Goal: Task Accomplishment & Management: Use online tool/utility

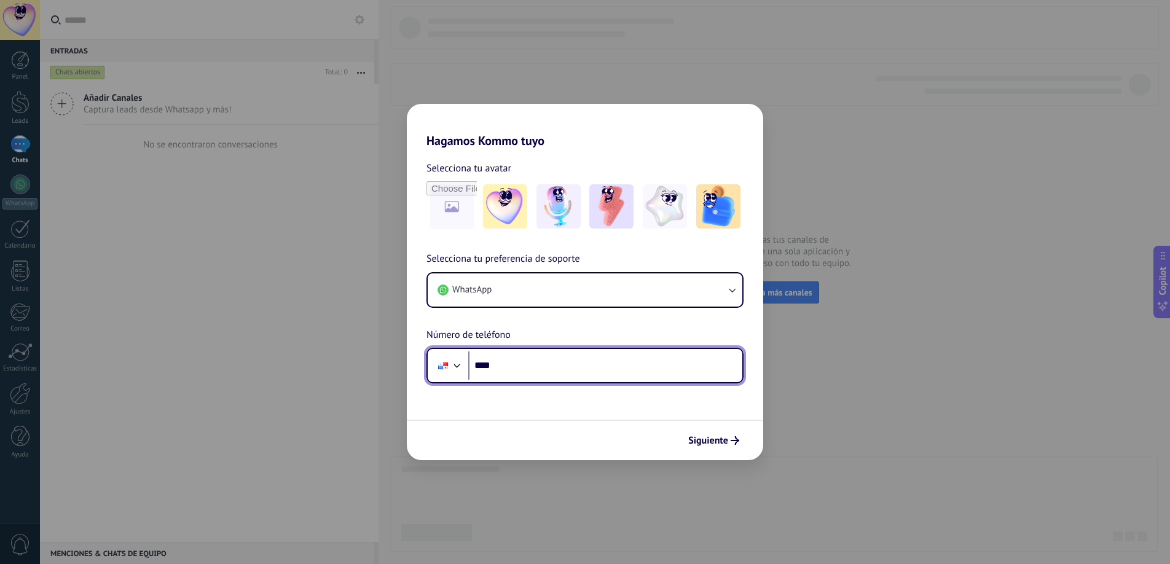
click at [498, 365] on input "****" at bounding box center [605, 366] width 274 height 28
type input "**********"
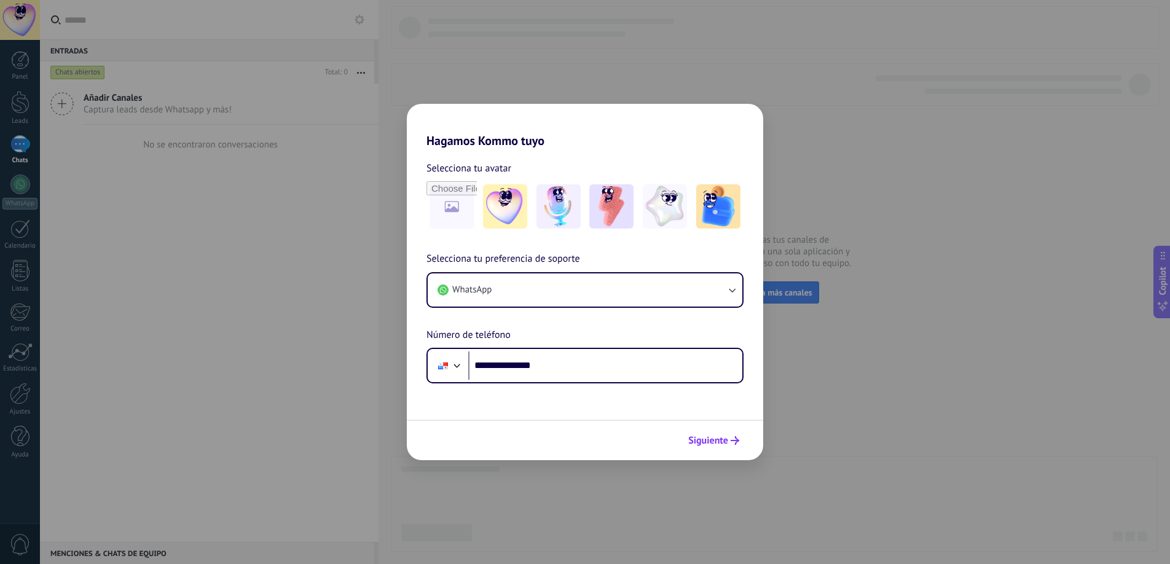
click at [705, 439] on span "Siguiente" at bounding box center [708, 440] width 40 height 9
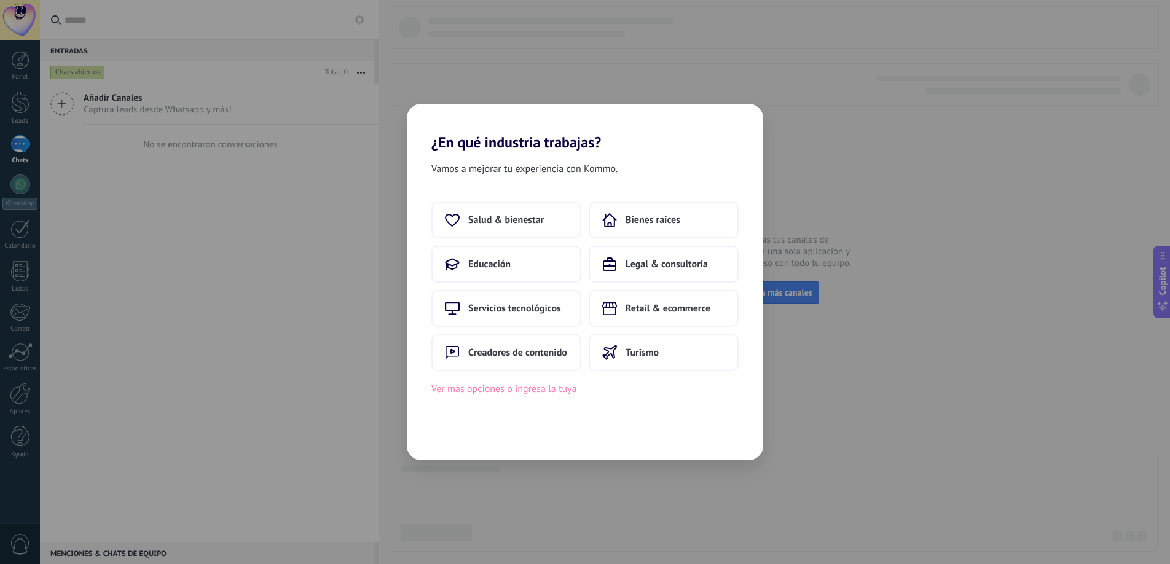
click at [489, 392] on button "Ver más opciones o ingresa la tuya" at bounding box center [503, 389] width 145 height 16
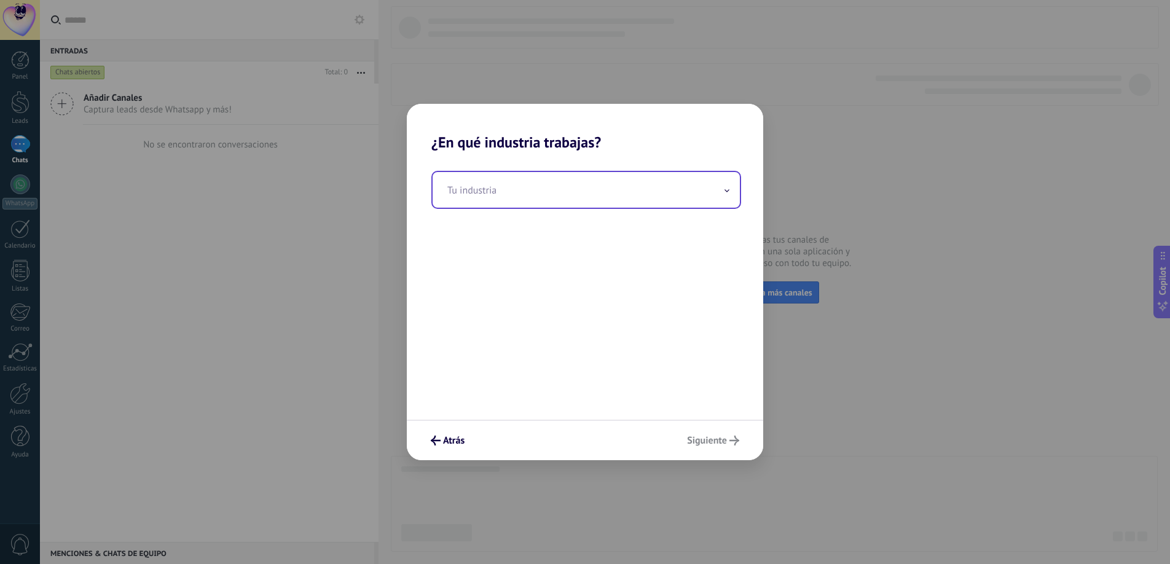
click at [552, 194] on input "text" at bounding box center [586, 190] width 307 height 36
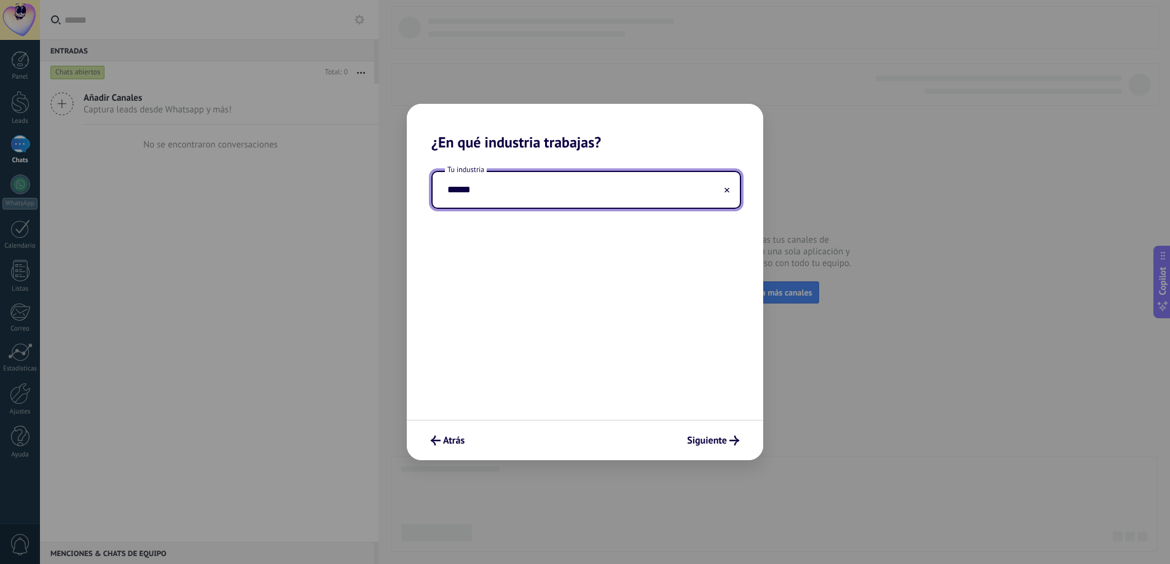
type input "******"
click at [653, 391] on div "Tu industria ******" at bounding box center [585, 285] width 356 height 269
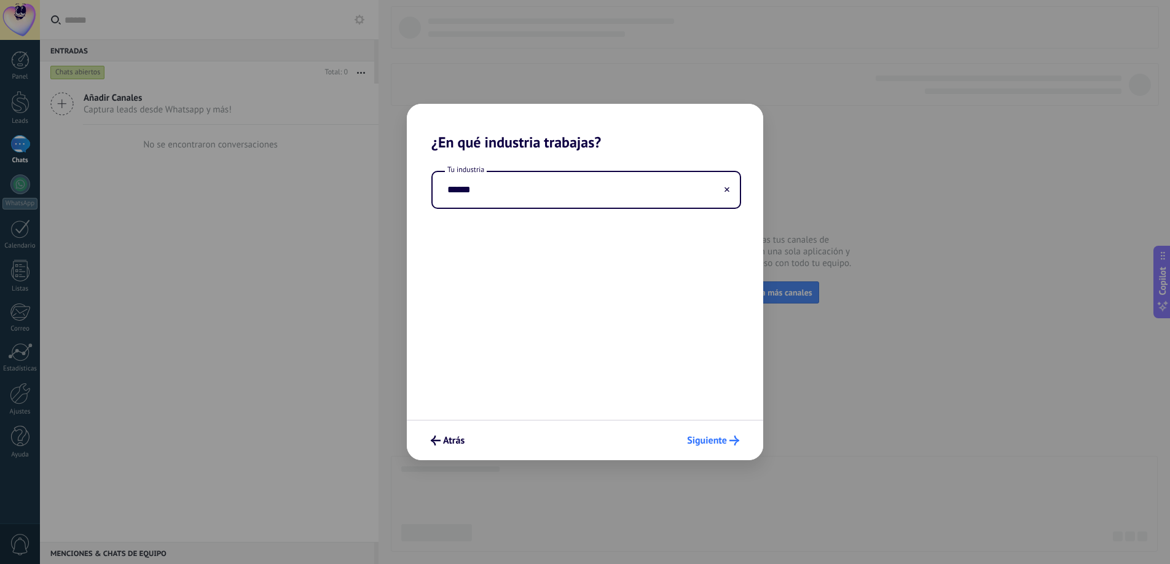
click at [730, 440] on icon "submit" at bounding box center [735, 441] width 10 height 10
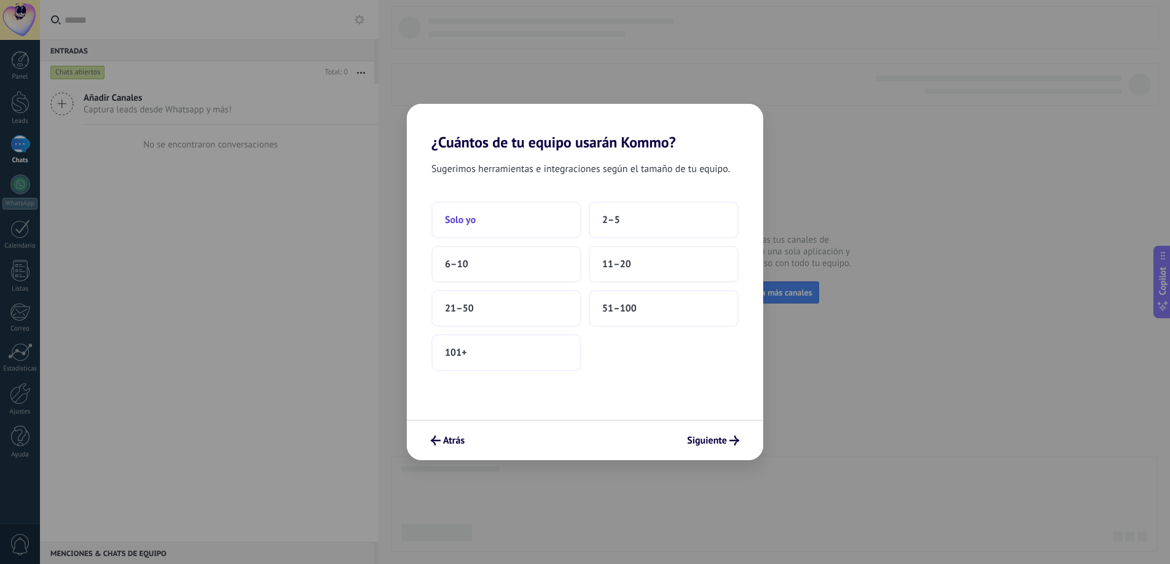
click at [501, 216] on button "Solo yo" at bounding box center [506, 220] width 150 height 37
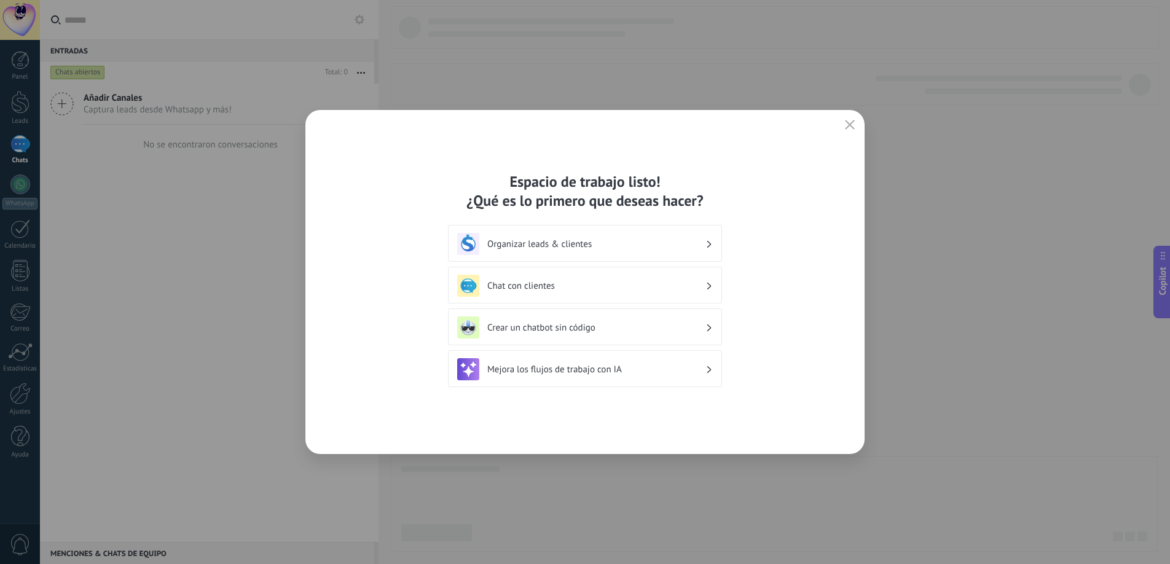
click at [683, 240] on h3 "Organizar leads & clientes" at bounding box center [596, 244] width 218 height 12
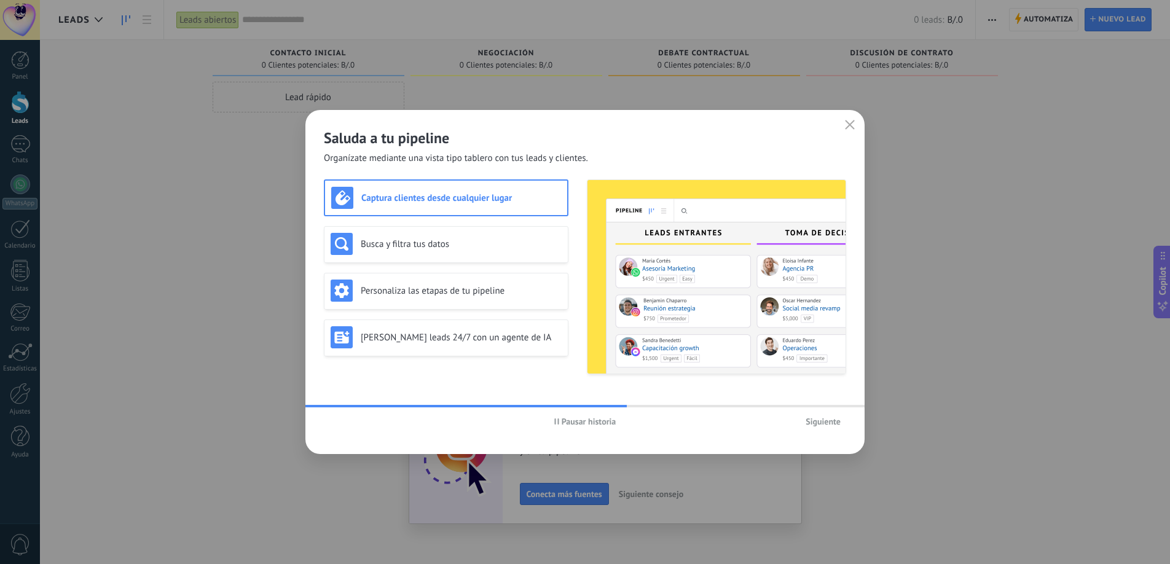
click at [819, 419] on span "Siguiente" at bounding box center [823, 421] width 35 height 9
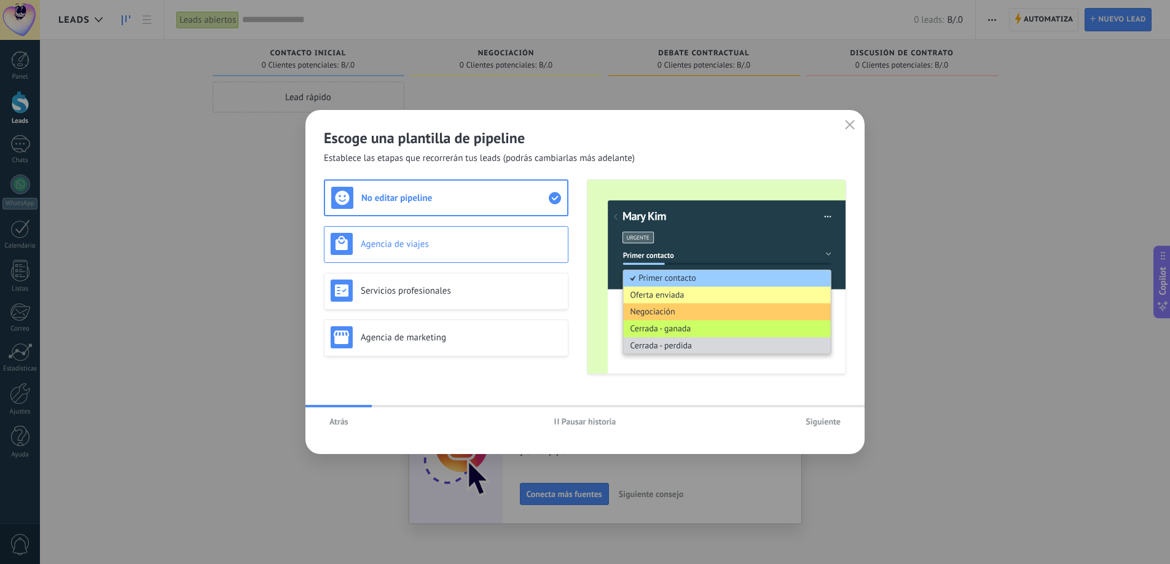
click at [488, 250] on h3 "Agencia de viajes" at bounding box center [461, 244] width 201 height 12
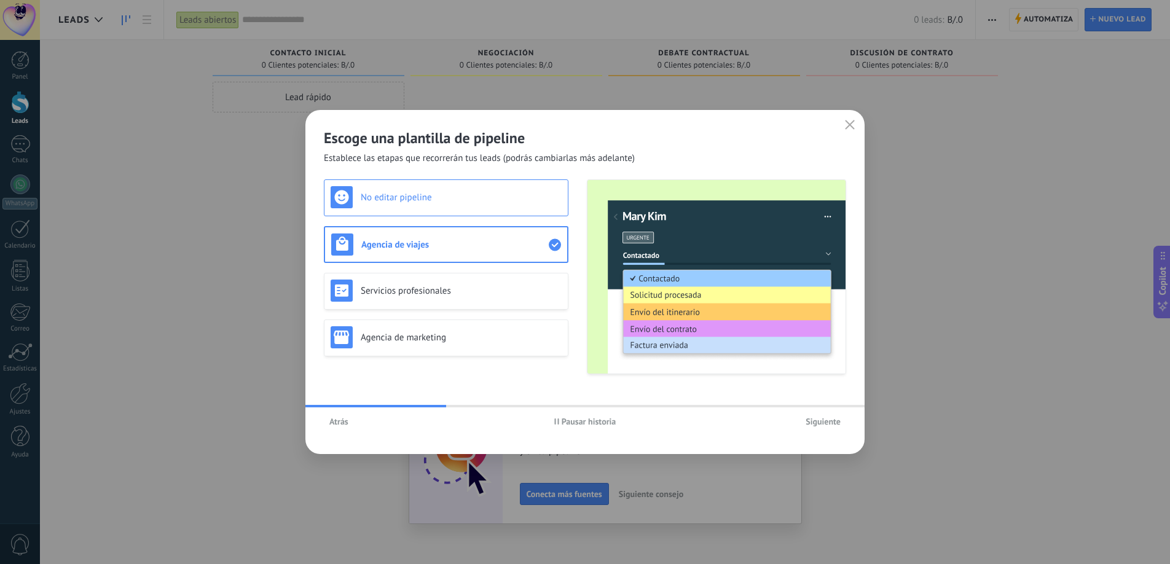
click at [478, 194] on h3 "No editar pipeline" at bounding box center [461, 198] width 201 height 12
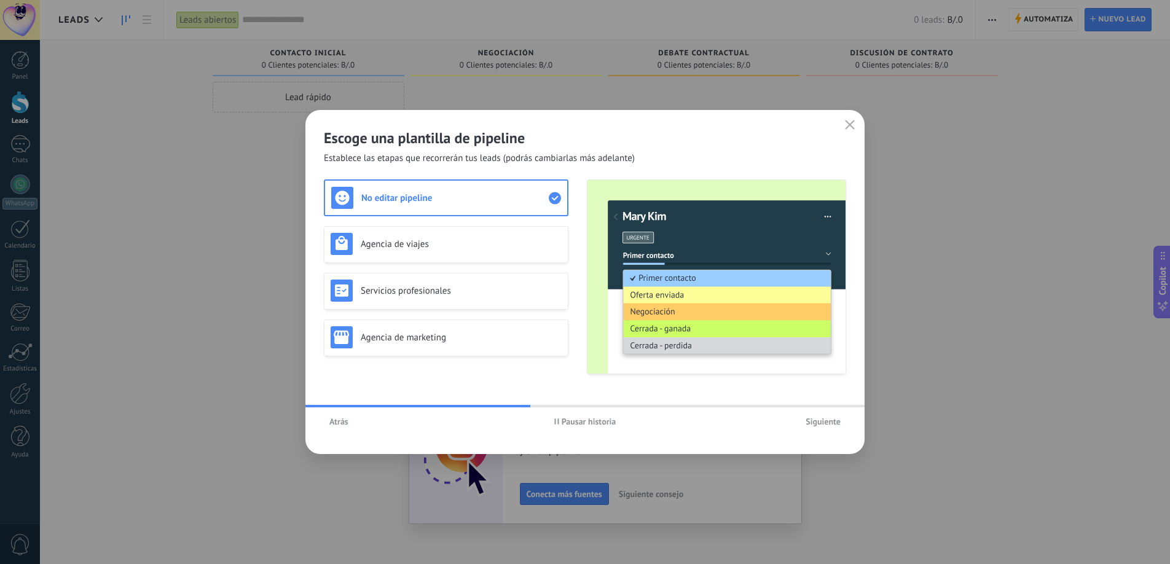
click at [816, 419] on span "Siguiente" at bounding box center [823, 421] width 35 height 9
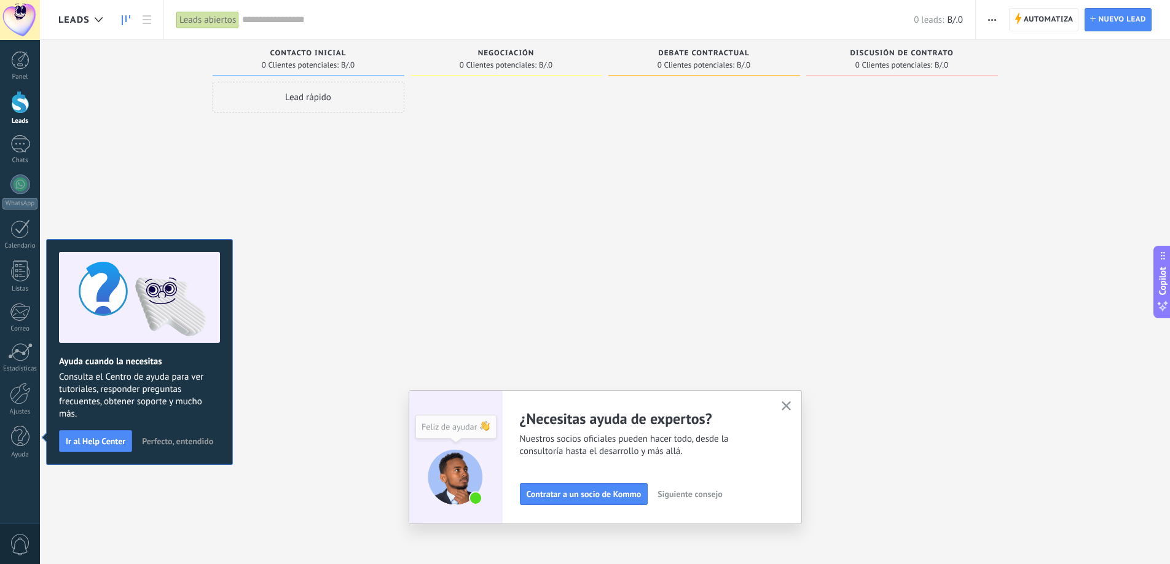
click at [788, 404] on icon "button" at bounding box center [786, 405] width 9 height 9
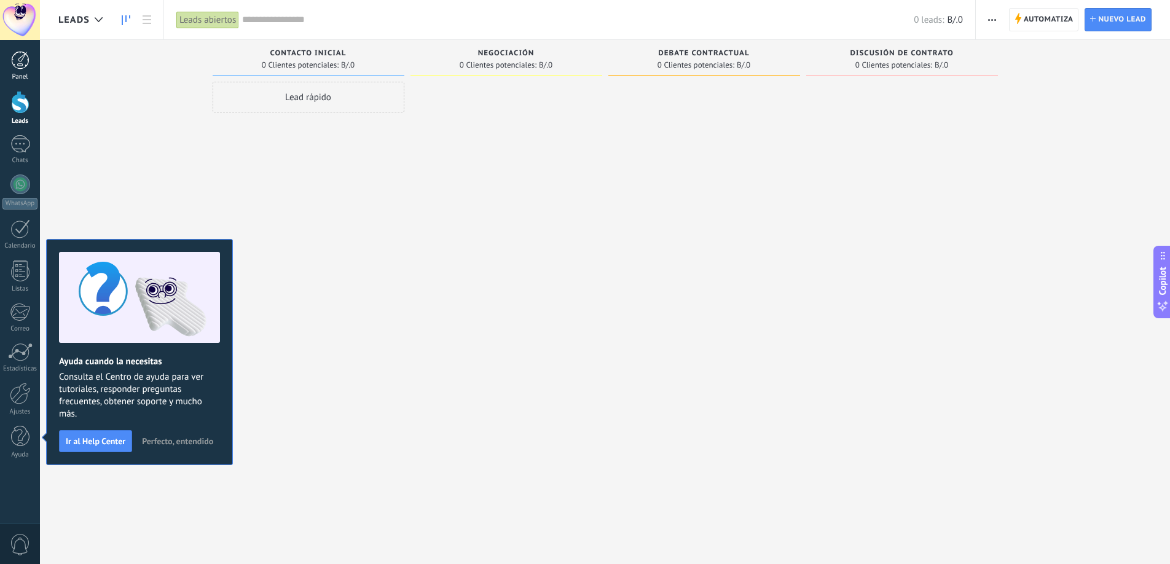
click at [21, 69] on link "Panel" at bounding box center [20, 66] width 40 height 30
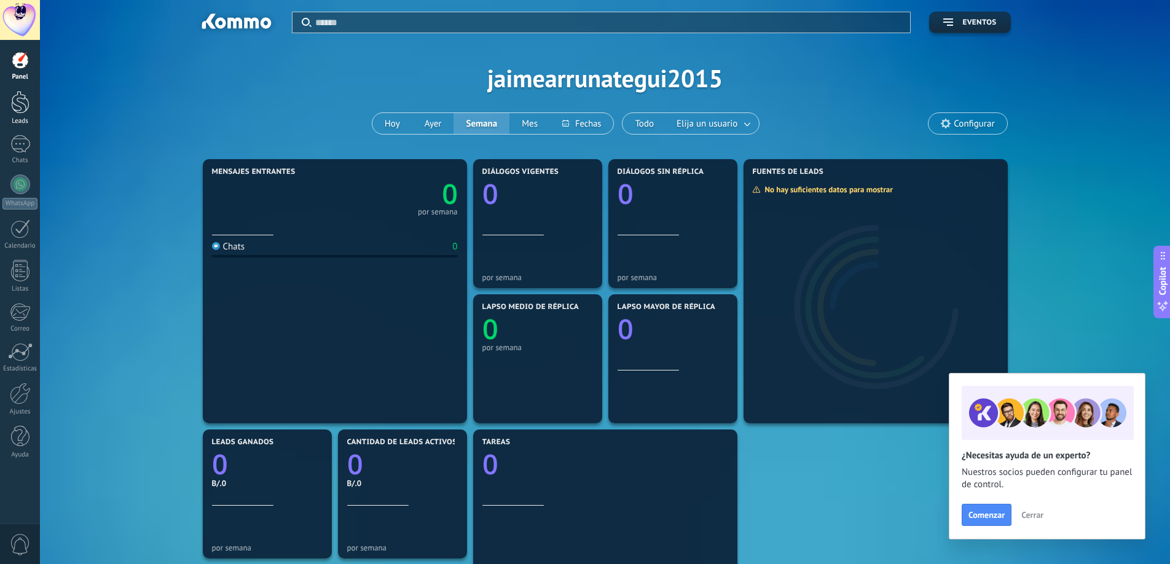
click at [22, 104] on div at bounding box center [20, 102] width 18 height 23
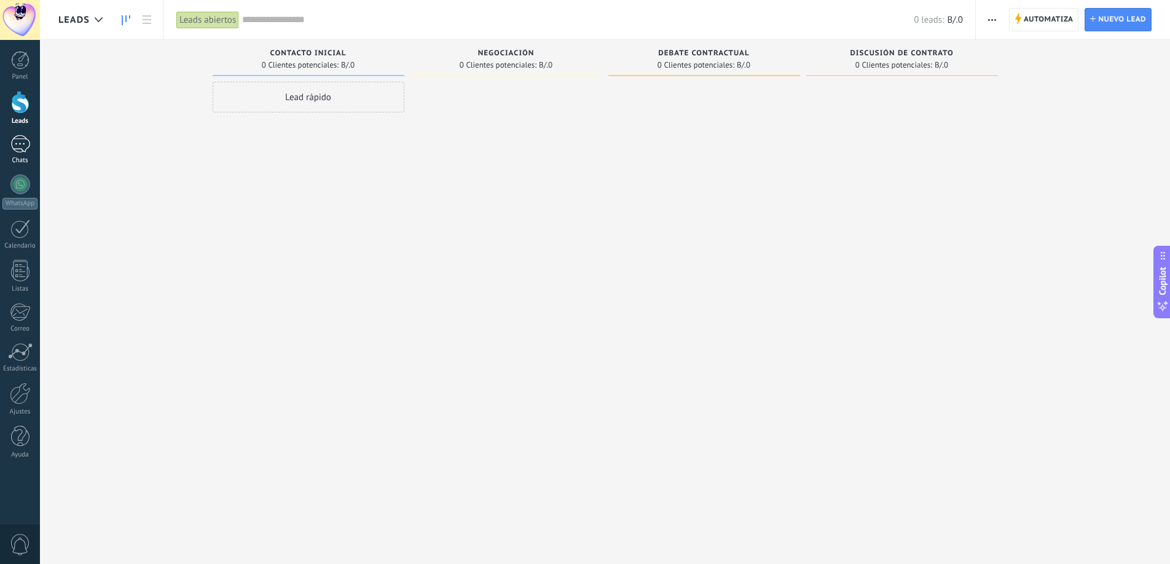
click at [23, 146] on div at bounding box center [20, 144] width 20 height 18
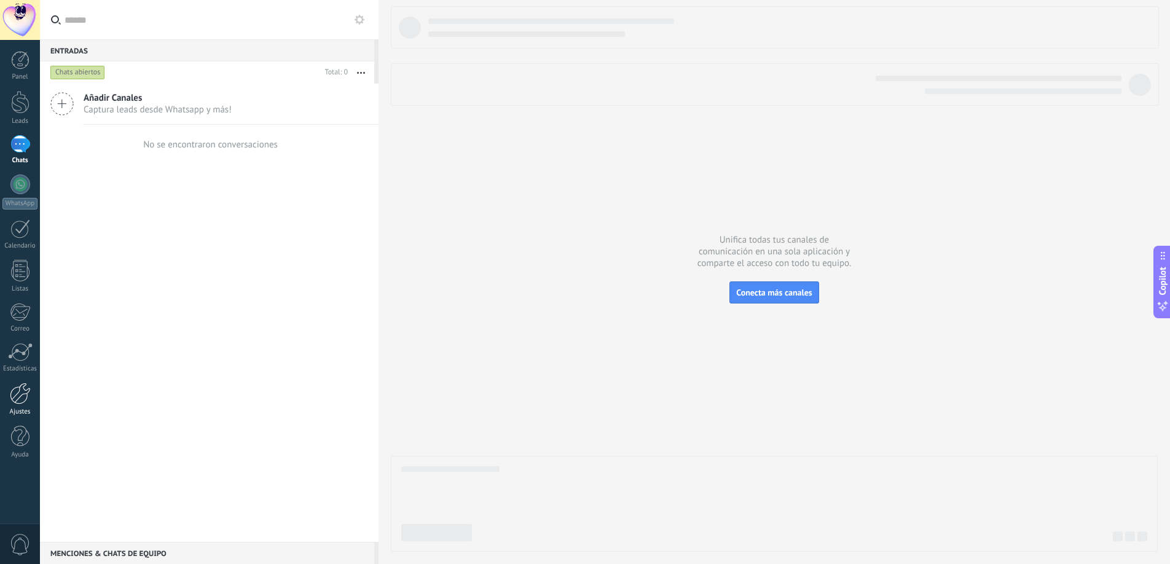
click at [18, 400] on div at bounding box center [20, 394] width 21 height 22
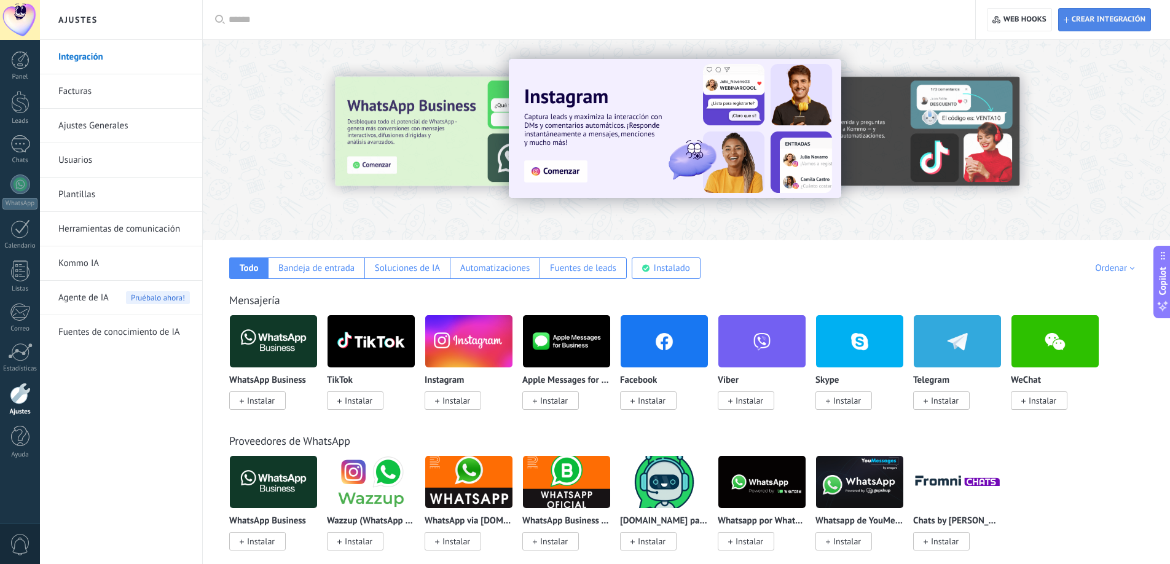
click at [1097, 22] on span "Crear integración" at bounding box center [1109, 20] width 74 height 10
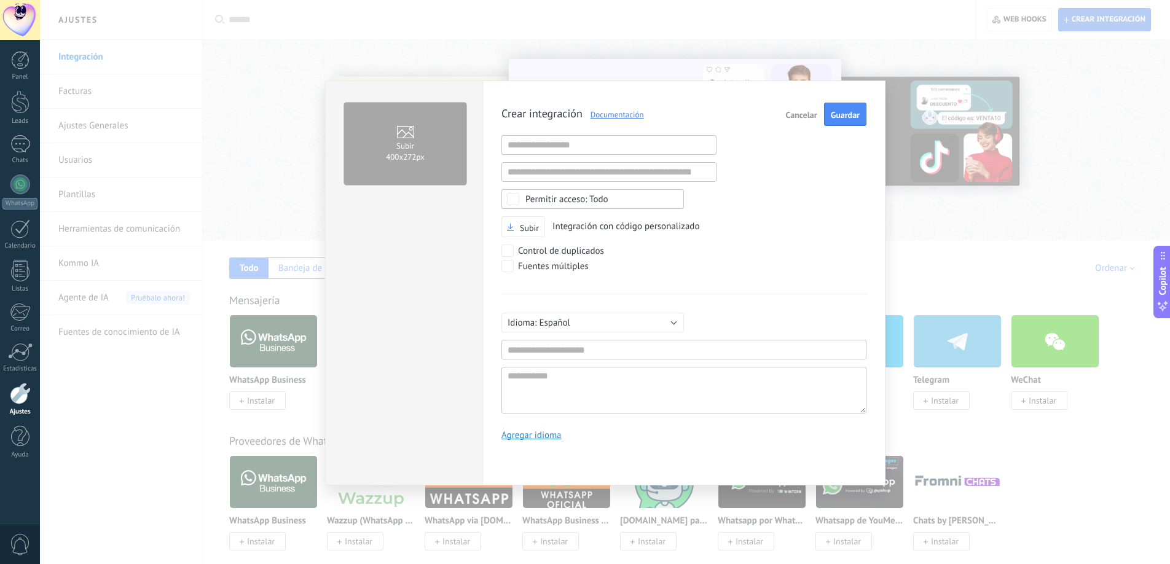
scroll to position [12, 0]
click at [790, 114] on span "Cancelar" at bounding box center [801, 115] width 31 height 9
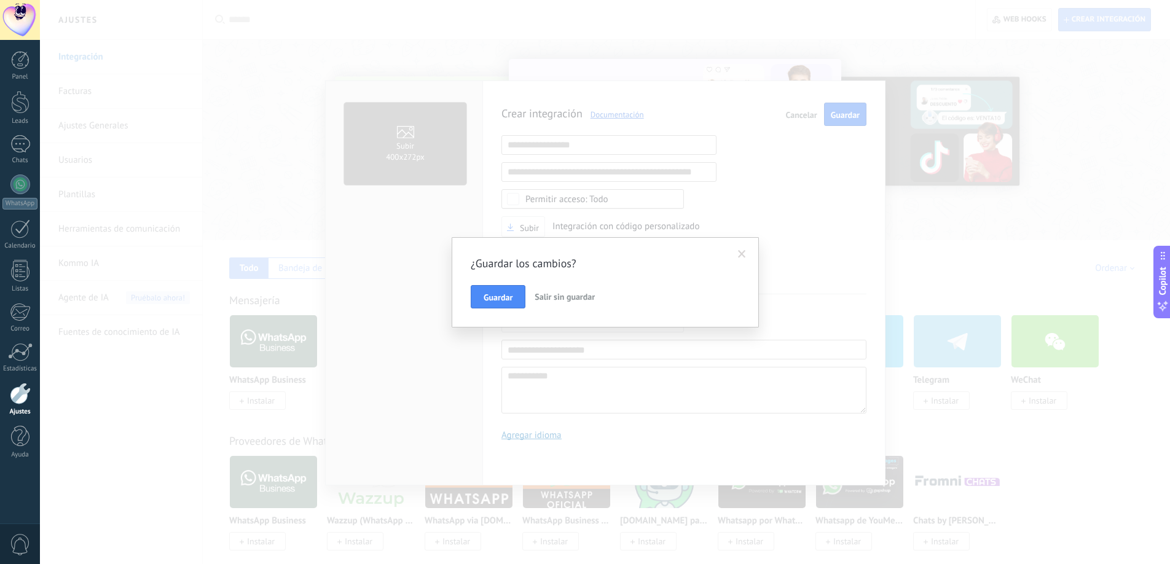
click at [742, 250] on span at bounding box center [742, 254] width 8 height 9
